Goal: Task Accomplishment & Management: Manage account settings

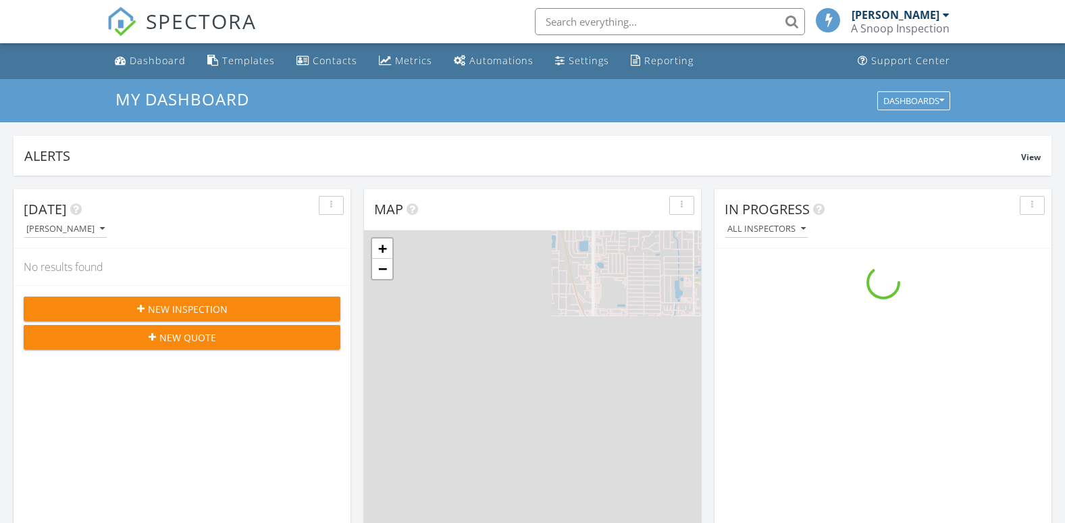
scroll to position [1250, 1086]
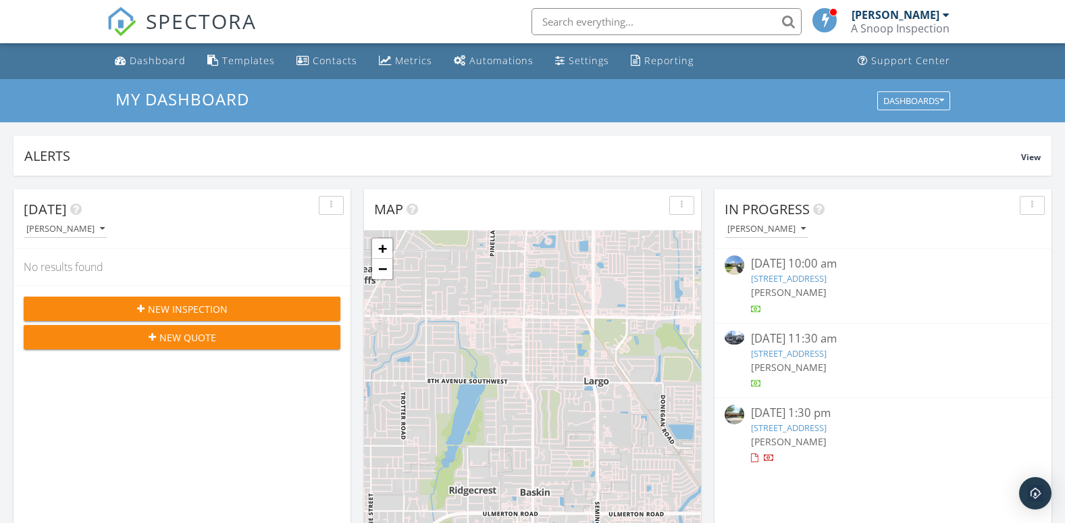
click at [809, 280] on link "[STREET_ADDRESS]" at bounding box center [789, 278] width 76 height 12
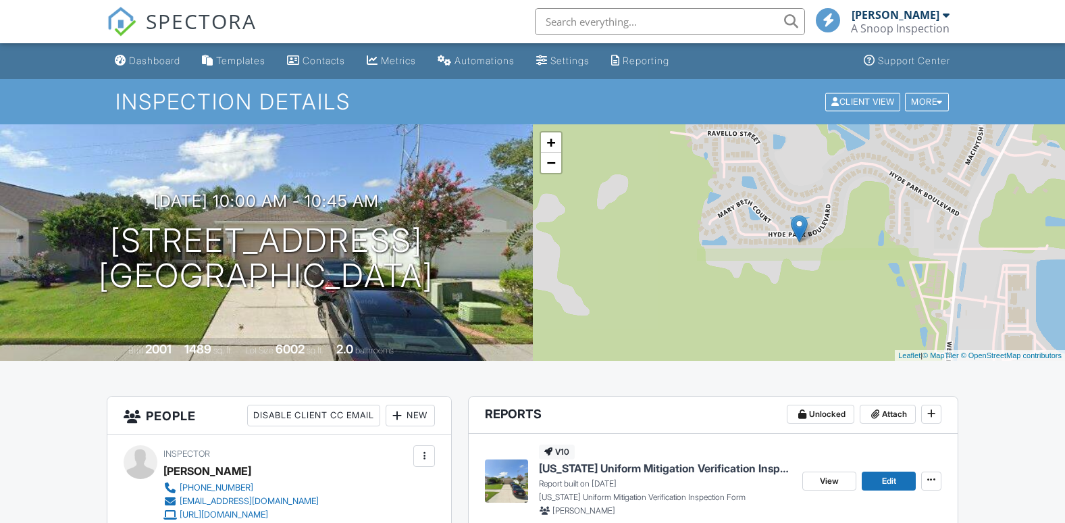
drag, startPoint x: 150, startPoint y: 58, endPoint x: 247, endPoint y: 65, distance: 96.8
click at [152, 57] on div "Dashboard" at bounding box center [154, 60] width 51 height 11
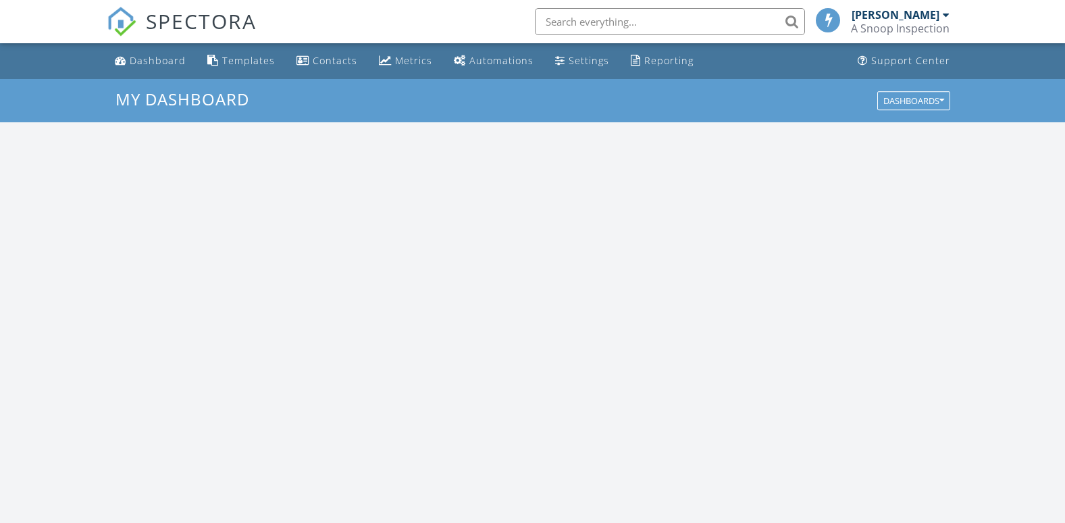
scroll to position [1250, 1086]
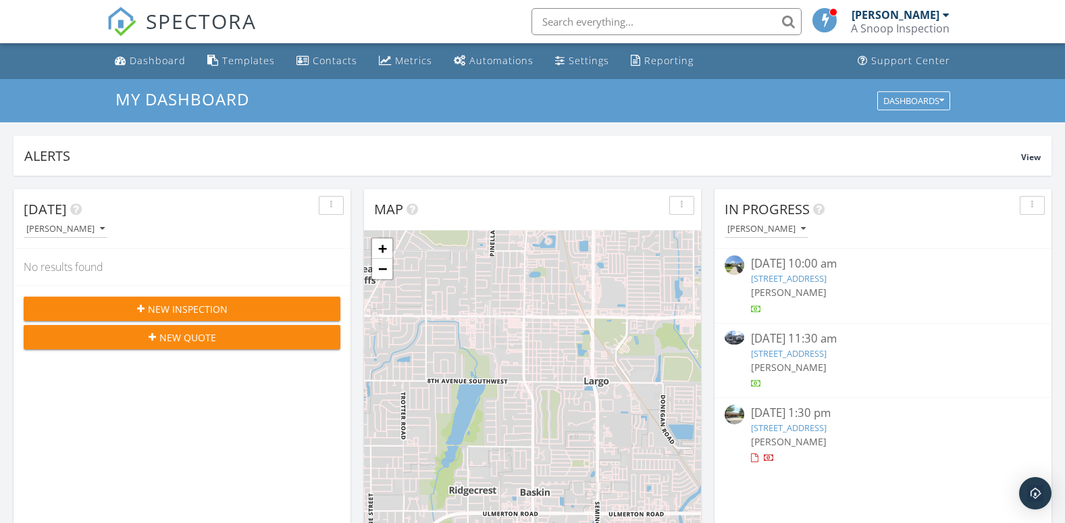
click at [823, 426] on link "[STREET_ADDRESS]" at bounding box center [789, 427] width 76 height 12
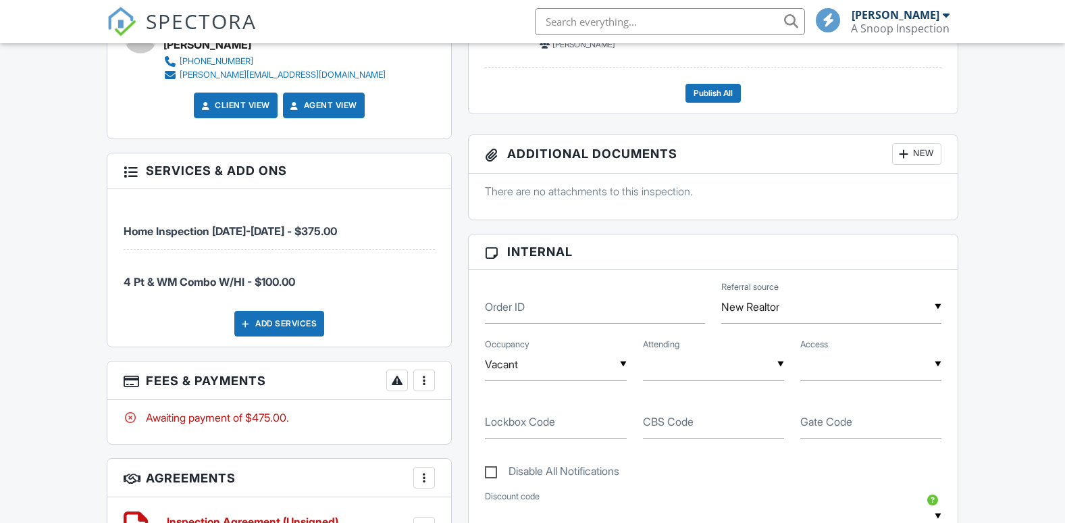
scroll to position [743, 0]
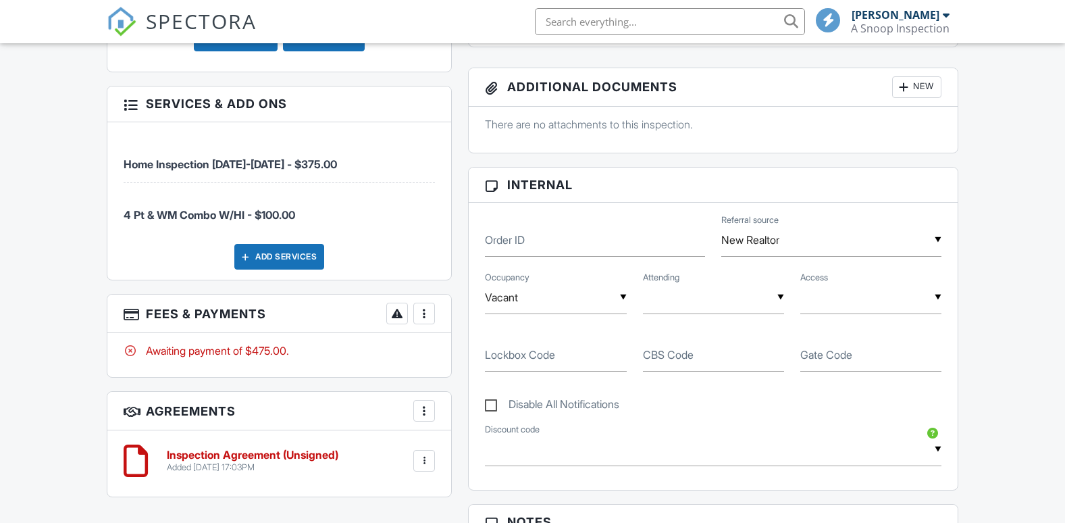
click at [424, 315] on div at bounding box center [424, 314] width 14 height 14
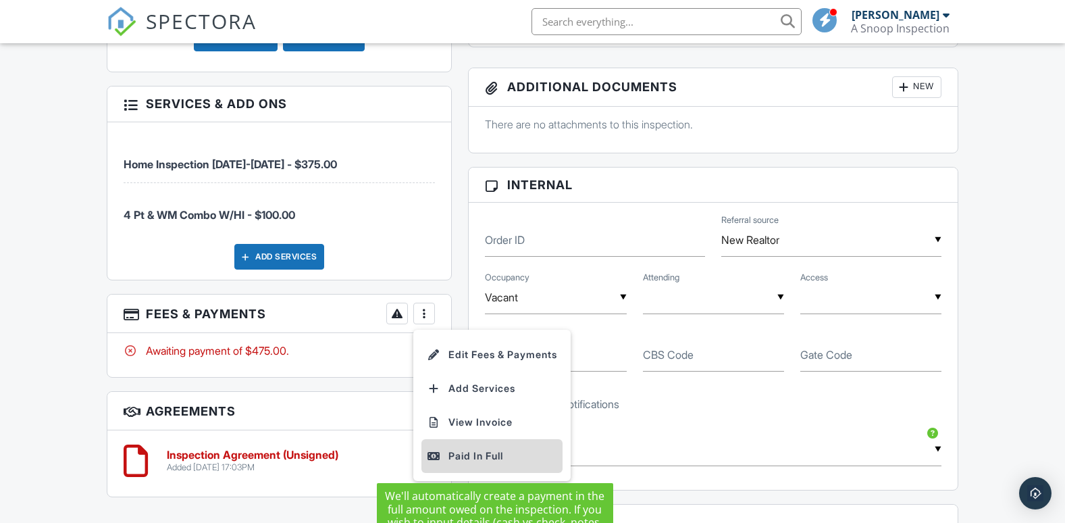
click at [488, 461] on div "Paid In Full" at bounding box center [492, 456] width 130 height 16
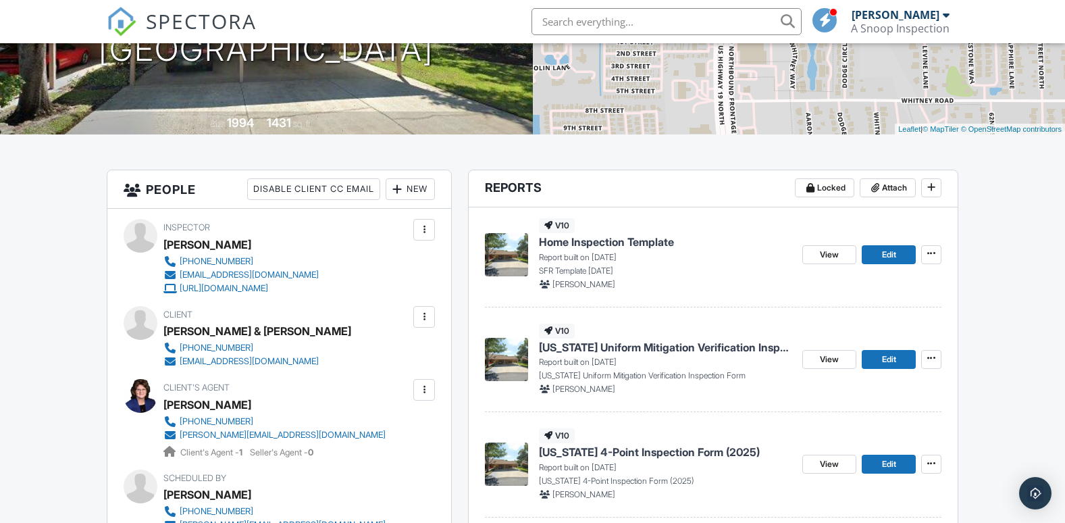
scroll to position [203, 0]
